Goal: Information Seeking & Learning: Understand process/instructions

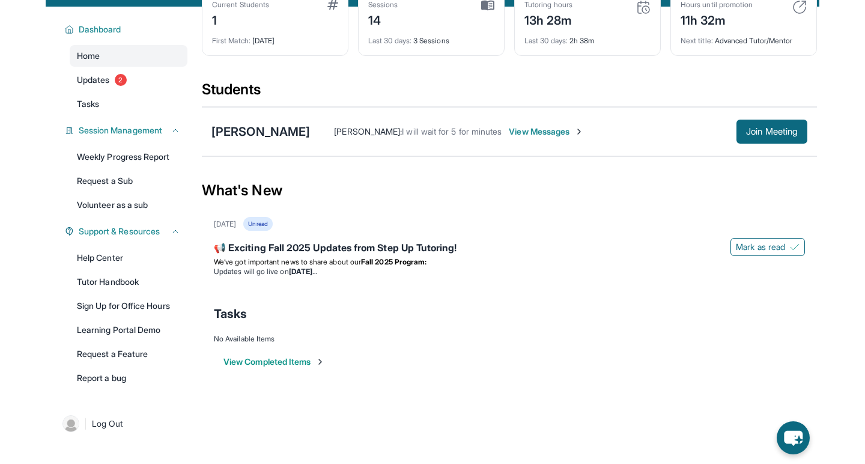
scroll to position [68, 0]
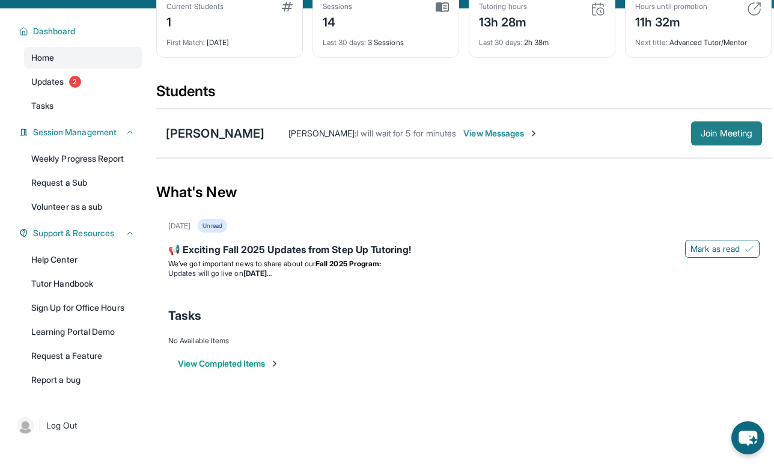
click at [709, 135] on button "Join Meeting" at bounding box center [726, 133] width 71 height 24
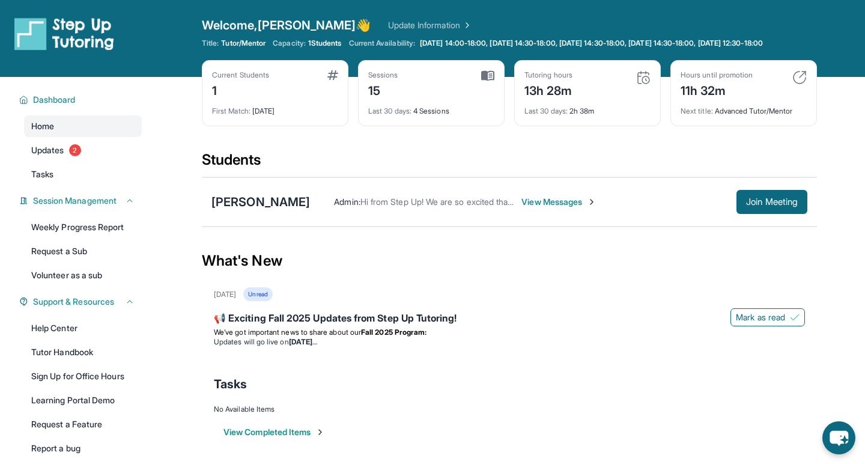
scroll to position [87, 0]
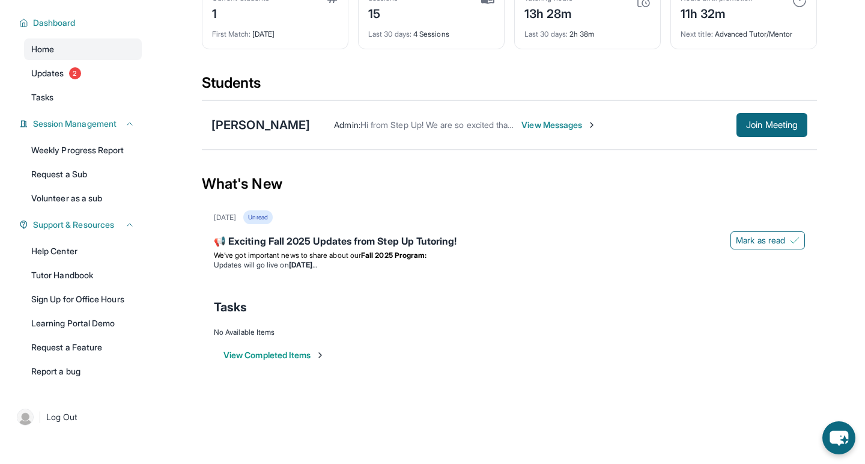
click at [293, 137] on div "[PERSON_NAME] Admin : Hi from Step Up! We are so excited that you are matched w…" at bounding box center [509, 124] width 615 height 49
click at [468, 130] on div "Admin : Hi from Step Up! We are so excited that you are matched with one anothe…" at bounding box center [424, 125] width 180 height 12
click at [294, 130] on div "[PERSON_NAME]" at bounding box center [260, 125] width 99 height 17
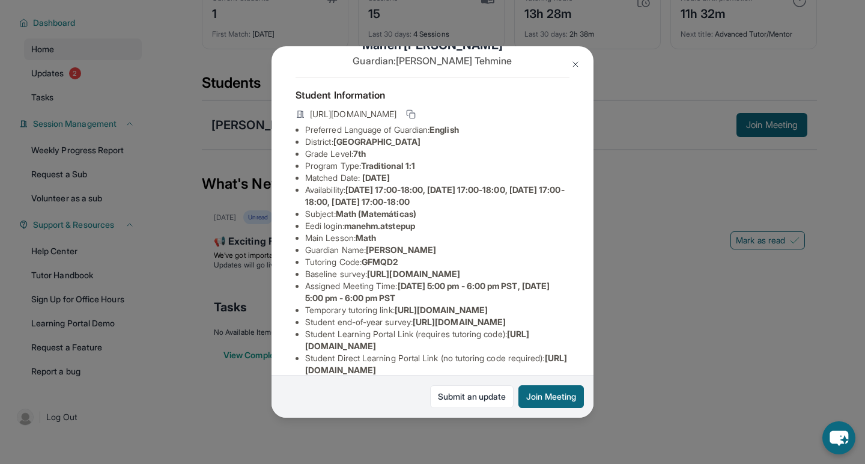
scroll to position [37, 0]
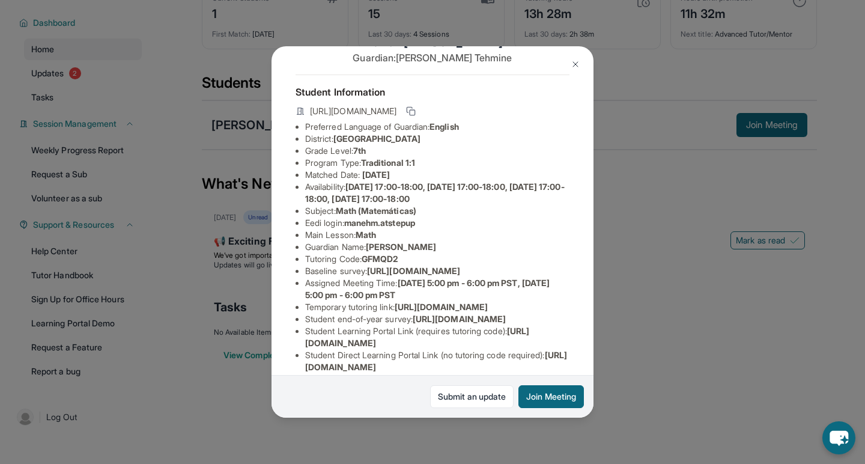
drag, startPoint x: 350, startPoint y: 224, endPoint x: 460, endPoint y: 224, distance: 109.9
click at [460, 224] on li "Eedi login : manehm.atstepup" at bounding box center [437, 223] width 264 height 12
copy li "manehm.atstepup"
click at [460, 224] on li "Eedi login : manehm.atstepup" at bounding box center [437, 223] width 264 height 12
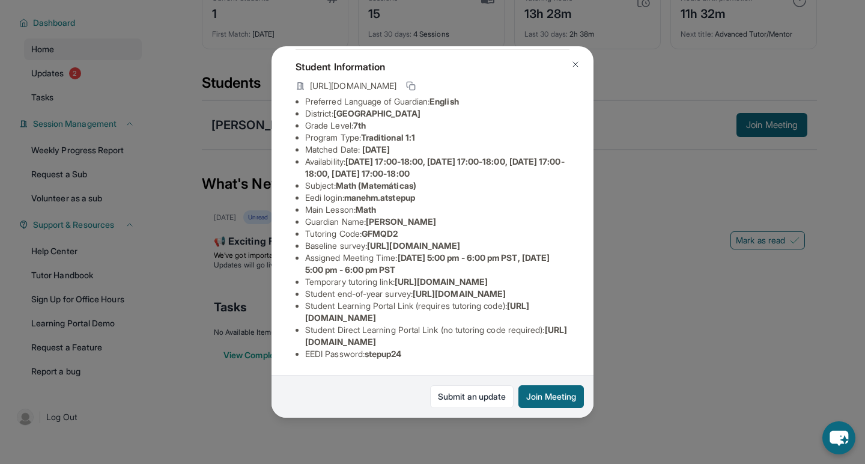
scroll to position [170, 1]
drag, startPoint x: 370, startPoint y: 354, endPoint x: 439, endPoint y: 353, distance: 69.1
click at [439, 353] on li "EEDI Password : stepup24" at bounding box center [437, 354] width 264 height 12
copy li "stepup24"
click at [439, 353] on li "EEDI Password : stepup24" at bounding box center [437, 354] width 264 height 12
